Goal: Find specific page/section: Find specific page/section

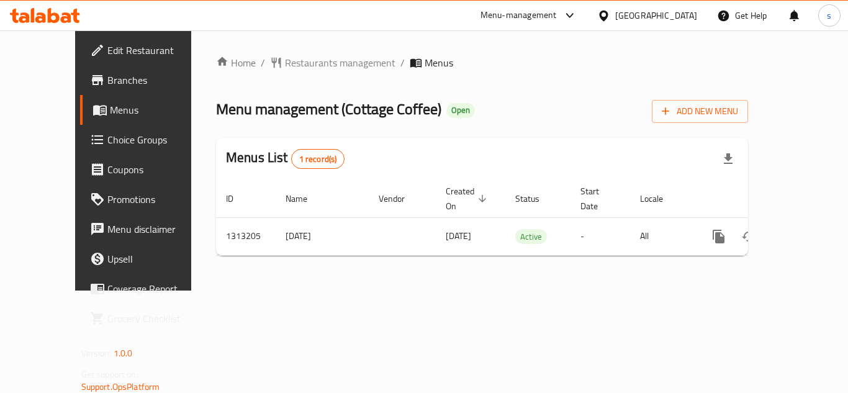
drag, startPoint x: 514, startPoint y: 56, endPoint x: 406, endPoint y: 59, distance: 108.0
click at [513, 56] on ol "Home / Restaurants management / Menus" at bounding box center [482, 62] width 532 height 15
click at [292, 58] on span "Restaurants management" at bounding box center [340, 62] width 110 height 15
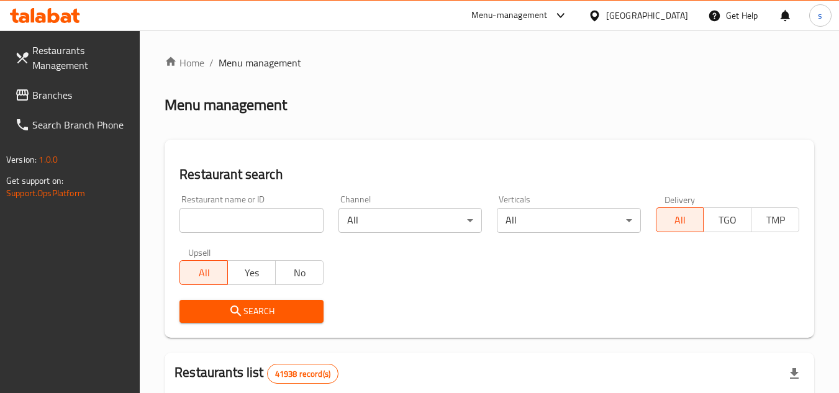
click at [249, 219] on input "search" at bounding box center [250, 220] width 143 height 25
paste input "706188"
type input "706188"
click button "Search" at bounding box center [250, 311] width 143 height 23
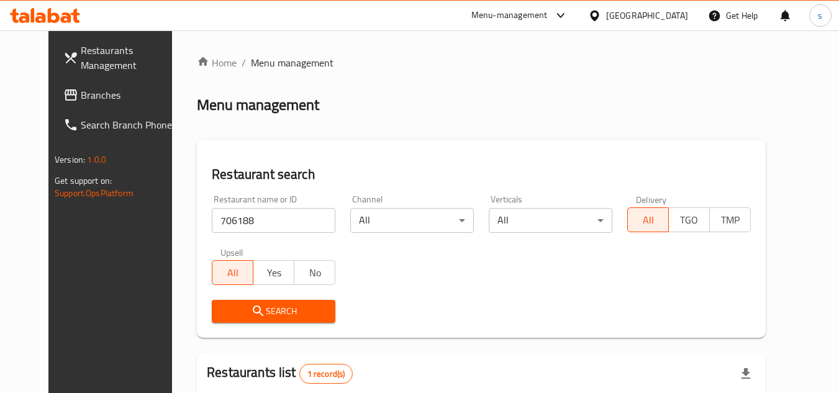
click at [104, 99] on span "Branches" at bounding box center [130, 95] width 98 height 15
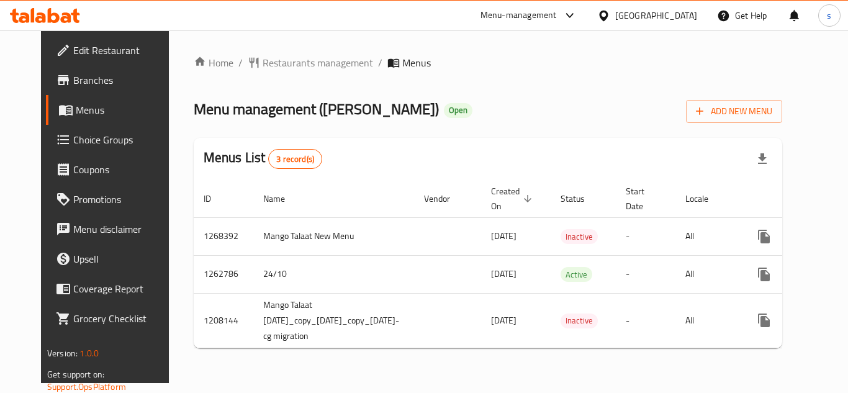
click at [484, 67] on ol "Home / Restaurants management / Menus" at bounding box center [488, 62] width 588 height 15
click at [274, 65] on span "Restaurants management" at bounding box center [318, 62] width 110 height 15
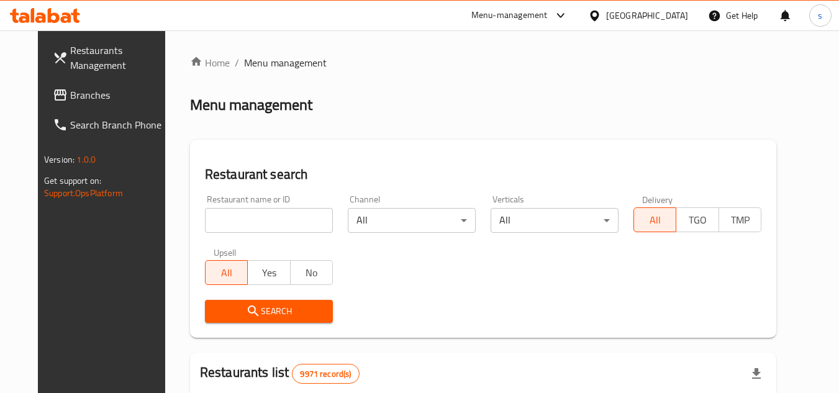
click at [230, 220] on input "search" at bounding box center [269, 220] width 128 height 25
paste input "15302"
type input "15302"
click button "Search" at bounding box center [269, 311] width 128 height 23
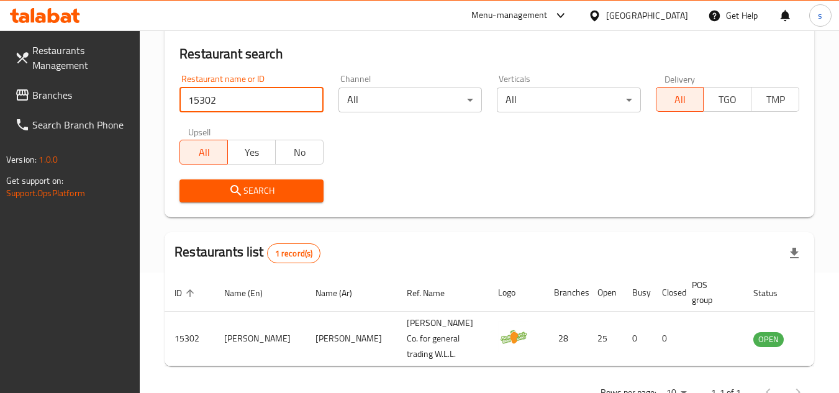
scroll to position [161, 0]
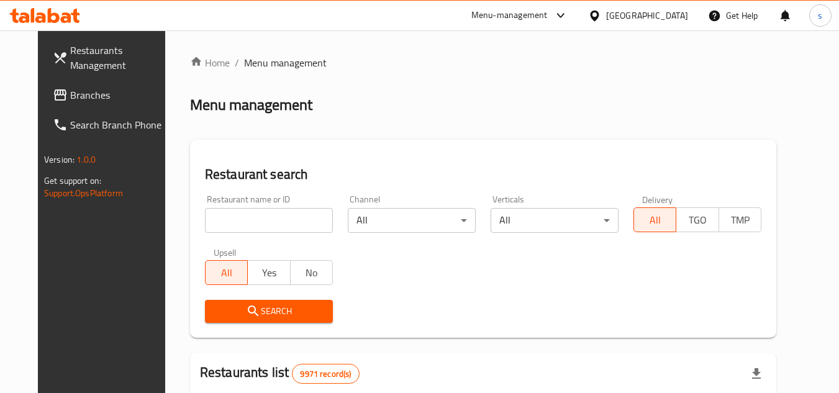
click at [672, 7] on div "Kuwait" at bounding box center [638, 16] width 120 height 30
click at [601, 15] on icon at bounding box center [594, 15] width 13 height 13
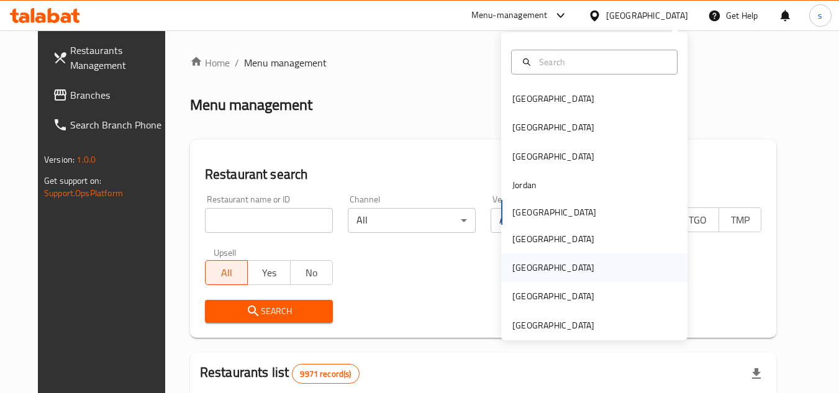
click at [521, 269] on div "Qatar" at bounding box center [553, 268] width 82 height 14
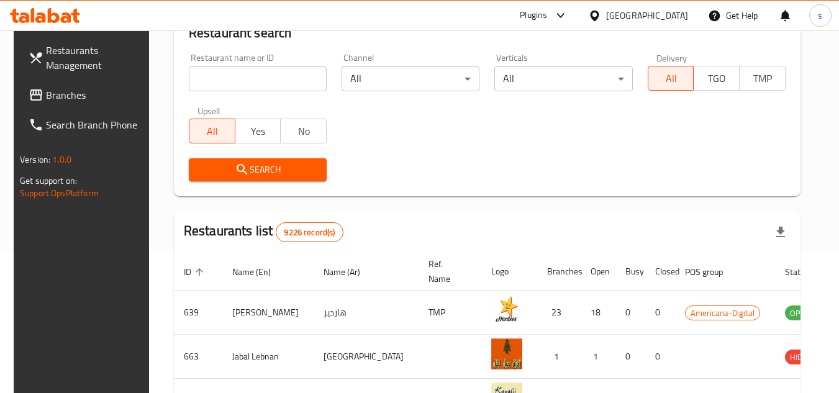
scroll to position [124, 0]
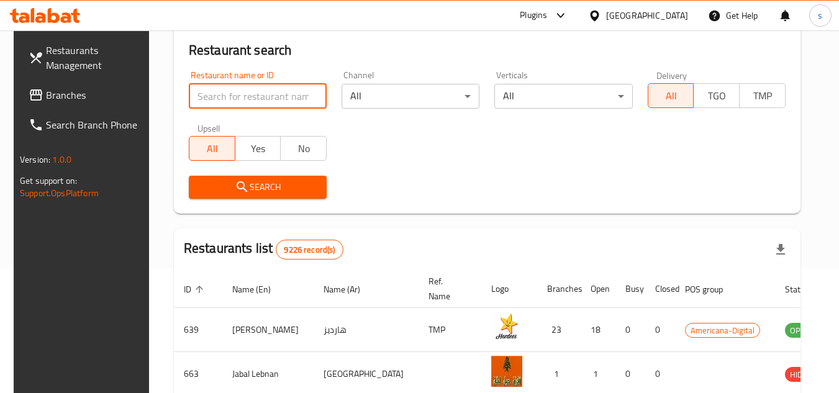
click at [227, 106] on input "search" at bounding box center [258, 96] width 138 height 25
click at [85, 100] on span "Branches" at bounding box center [95, 95] width 98 height 15
